Goal: Browse casually

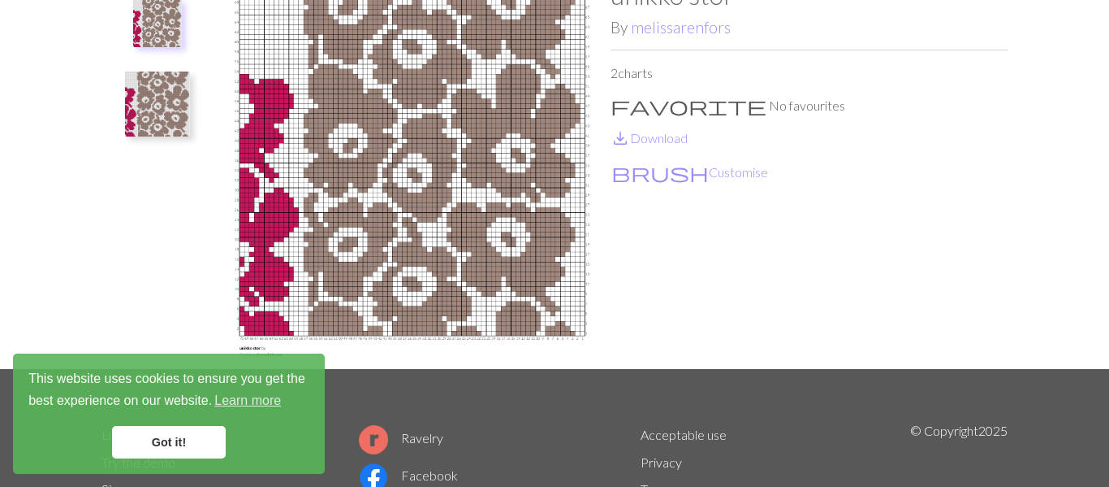
scroll to position [130, 0]
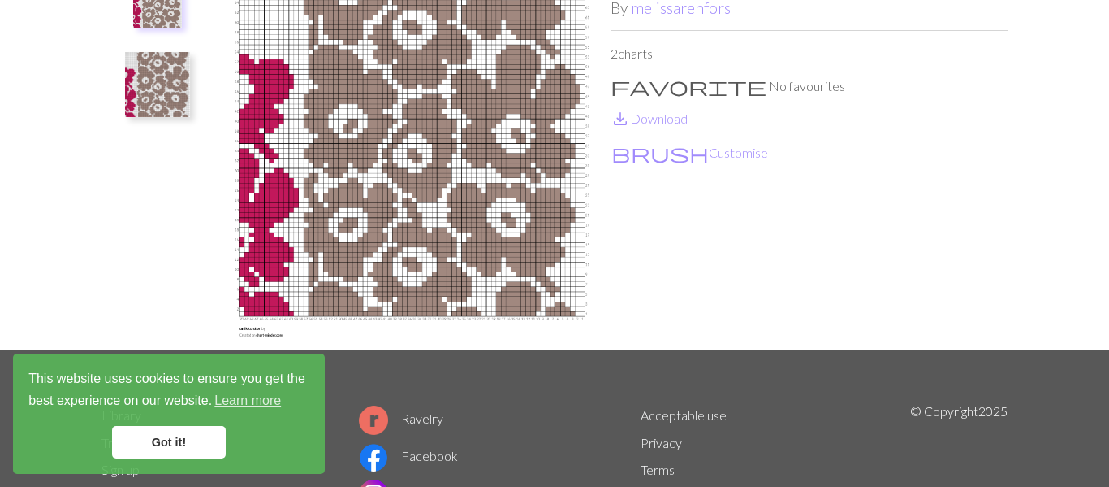
click at [434, 197] on img at bounding box center [412, 154] width 397 height 389
click at [429, 201] on img at bounding box center [412, 154] width 397 height 389
click at [402, 102] on img at bounding box center [412, 154] width 397 height 389
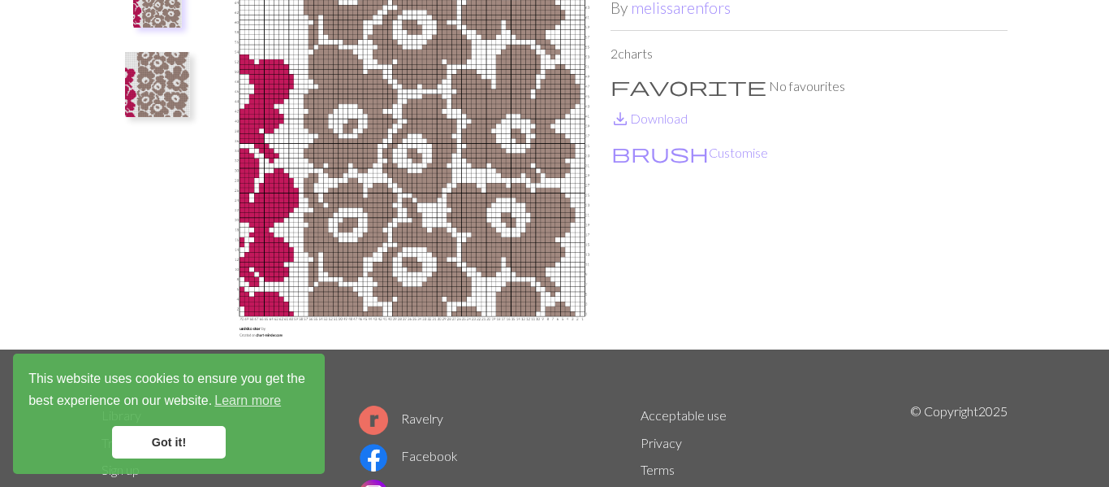
click at [253, 333] on img at bounding box center [412, 154] width 397 height 389
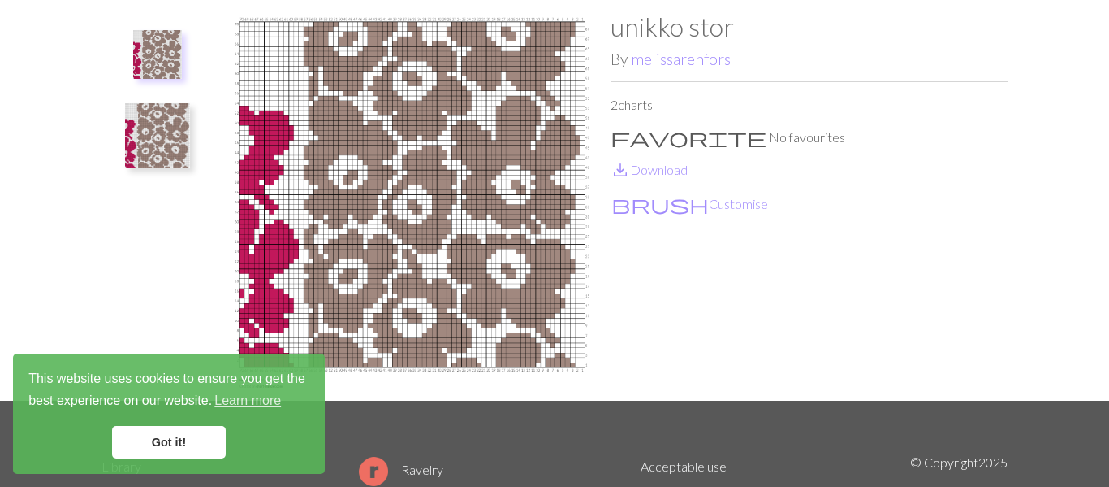
scroll to position [65, 0]
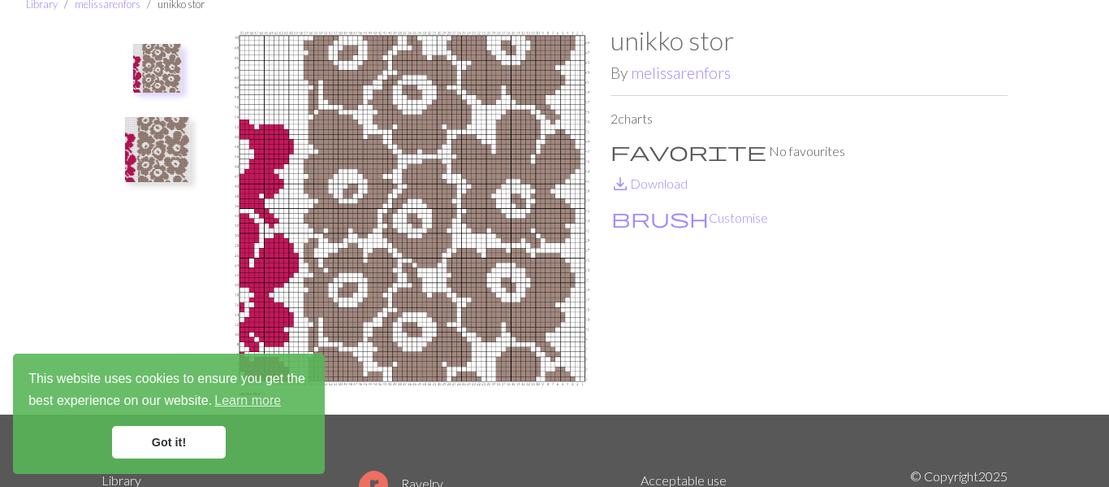
click at [201, 269] on ul at bounding box center [158, 213] width 112 height 376
click at [147, 268] on ul at bounding box center [158, 213] width 112 height 376
click at [74, 257] on div "Library melissarenfors unikko stor unikko stor By [PERSON_NAME] 2 charts favori…" at bounding box center [554, 199] width 1109 height 430
click at [545, 191] on img at bounding box center [412, 219] width 397 height 389
